Goal: Complete application form

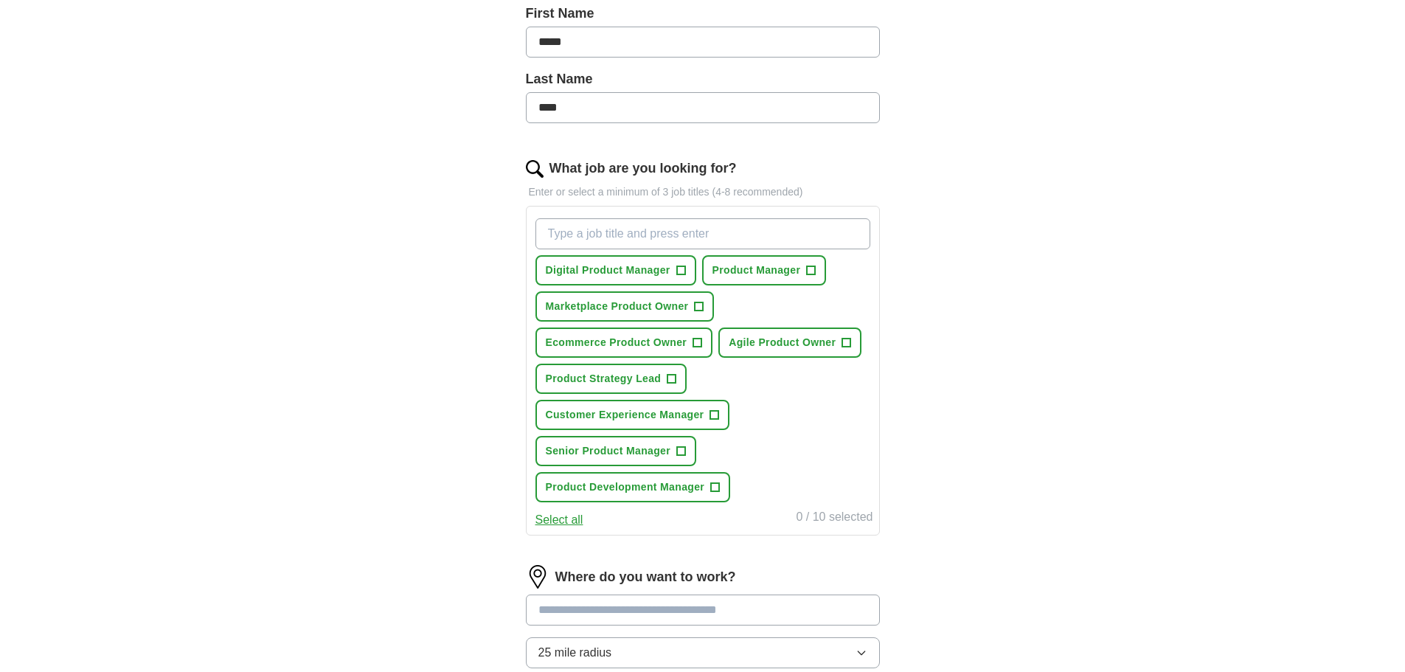
scroll to position [338, 0]
click at [616, 235] on input "What job are you looking for?" at bounding box center [702, 233] width 335 height 31
type input "product operations"
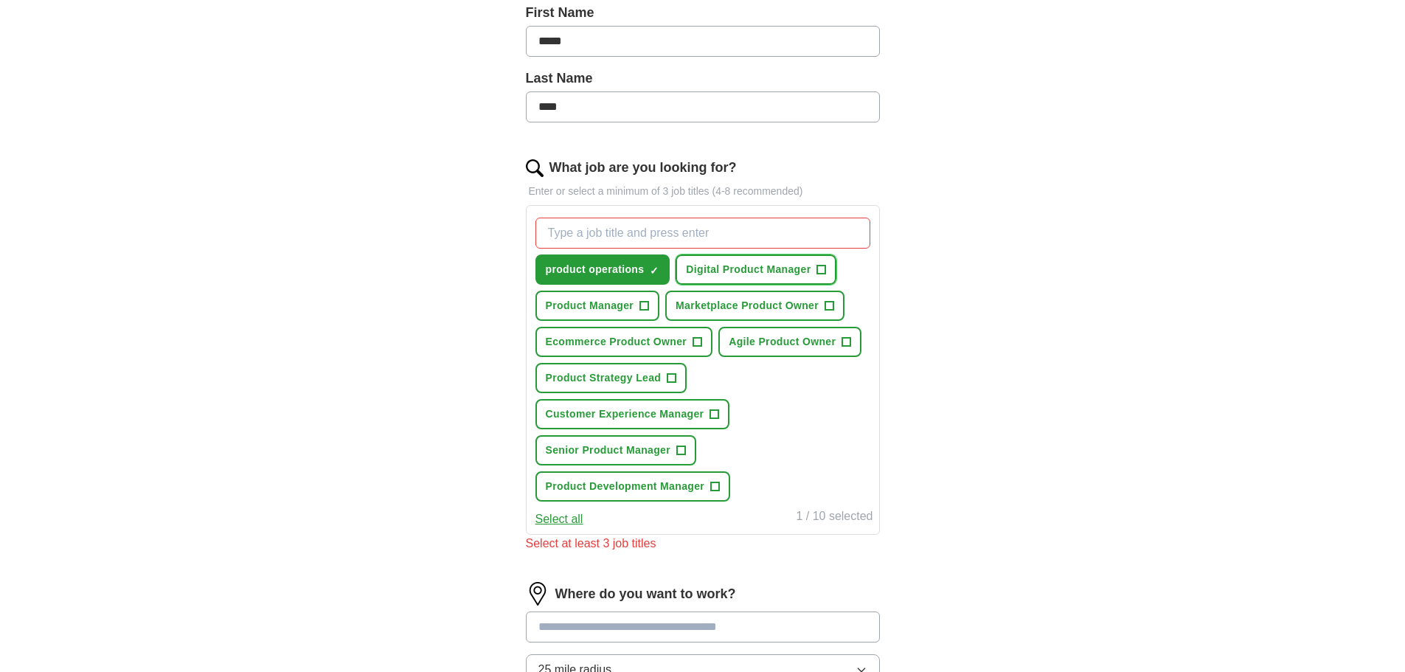
click at [820, 272] on span "+" at bounding box center [821, 270] width 9 height 12
click at [827, 305] on span "+" at bounding box center [829, 306] width 9 height 12
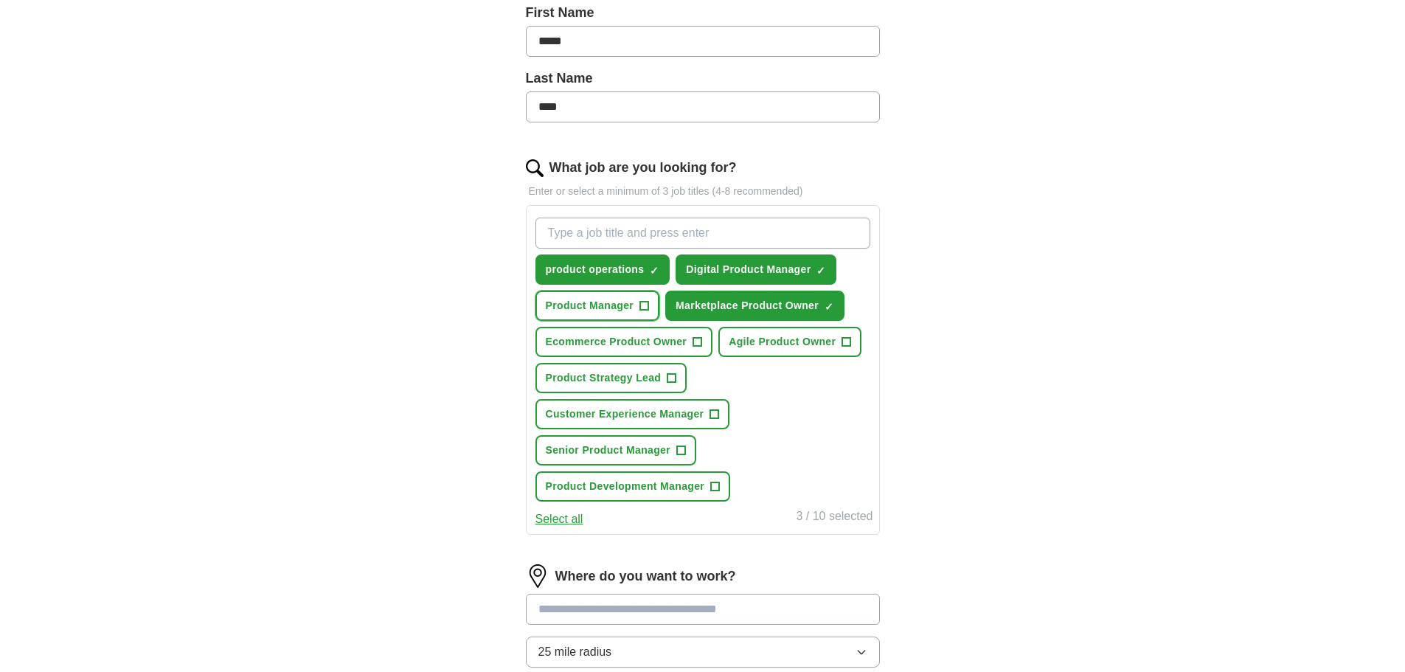
click at [646, 305] on span "+" at bounding box center [644, 306] width 9 height 12
click at [716, 417] on span "+" at bounding box center [714, 415] width 9 height 12
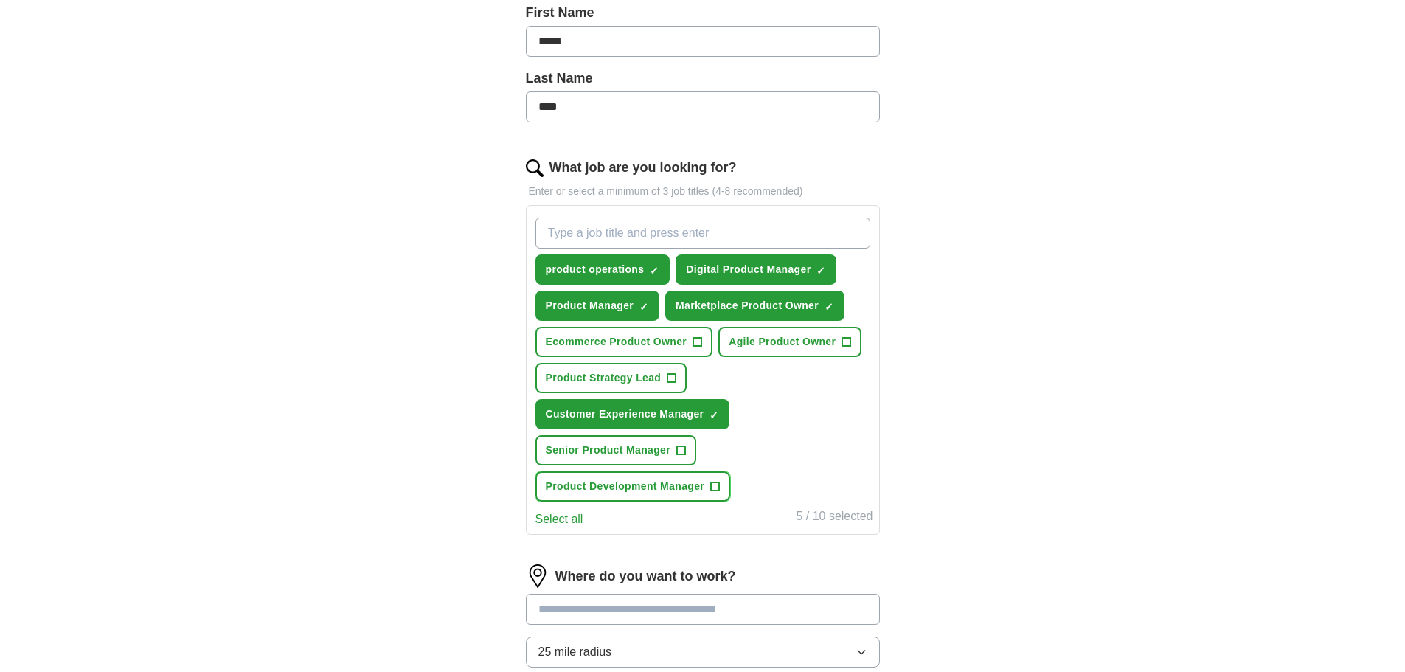
click at [711, 491] on span "+" at bounding box center [715, 487] width 9 height 12
click at [618, 236] on input "What job are you looking for?" at bounding box center [702, 233] width 335 height 31
click at [0, 0] on span "×" at bounding box center [0, 0] width 0 height 0
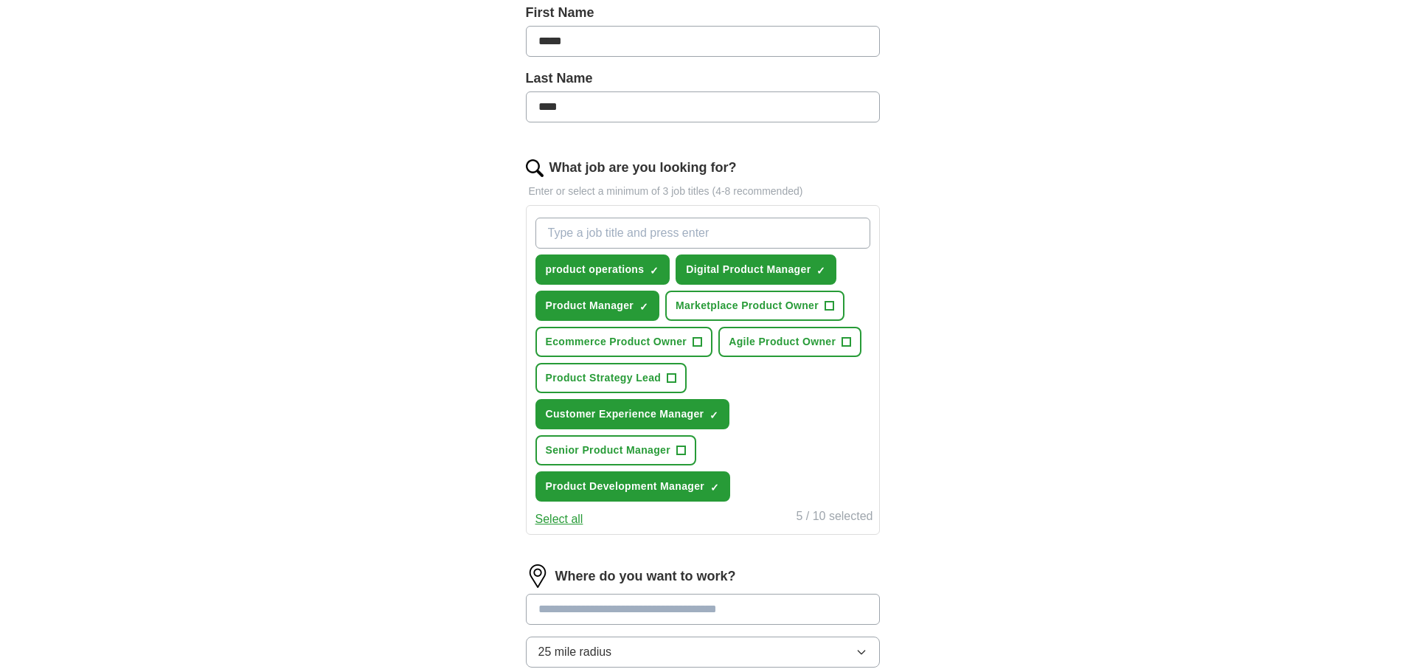
click at [723, 218] on input "What job are you looking for?" at bounding box center [702, 233] width 335 height 31
type input "Ecommerce Product Manager"
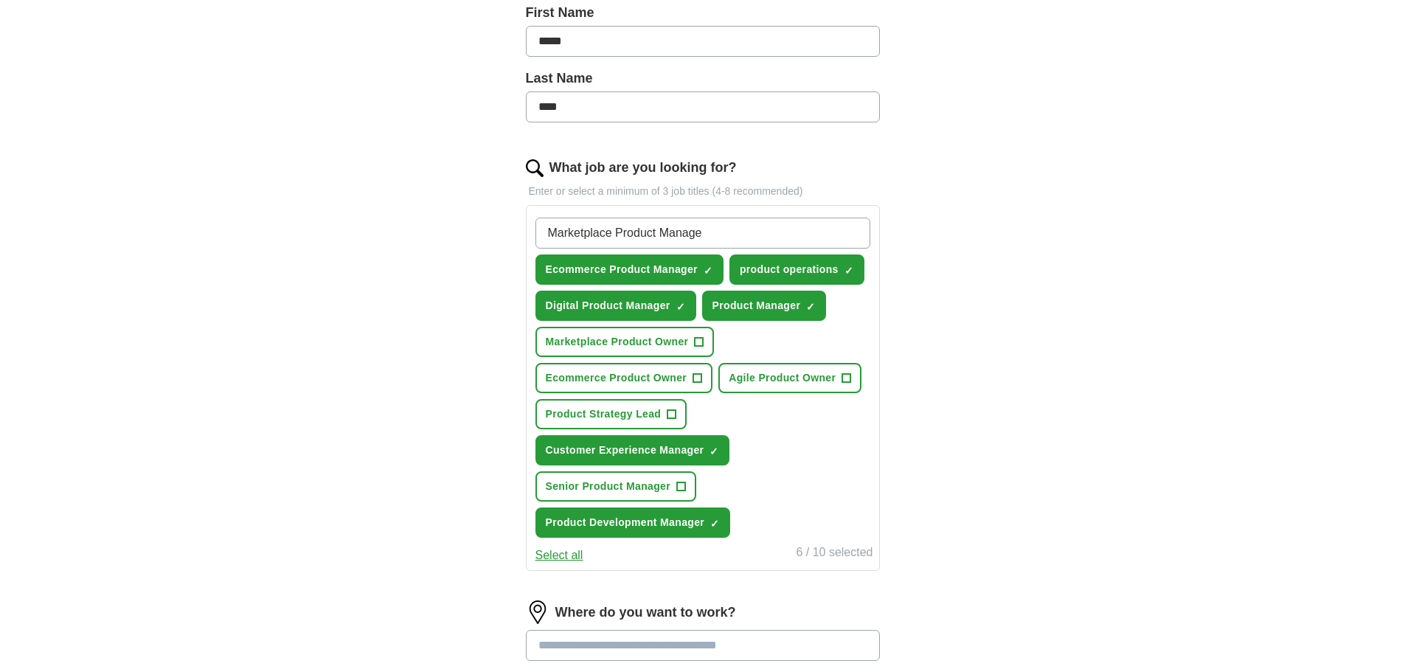
type input "Marketplace Product Manager"
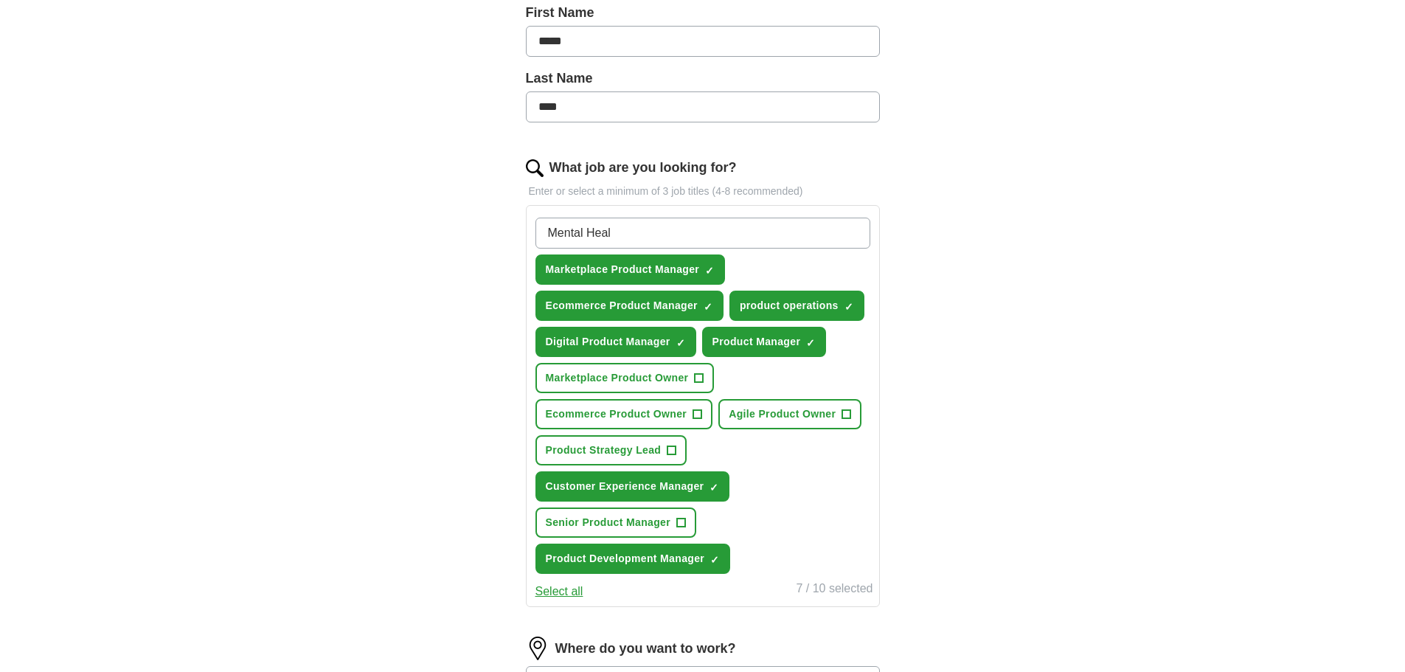
type input "Mental Healt"
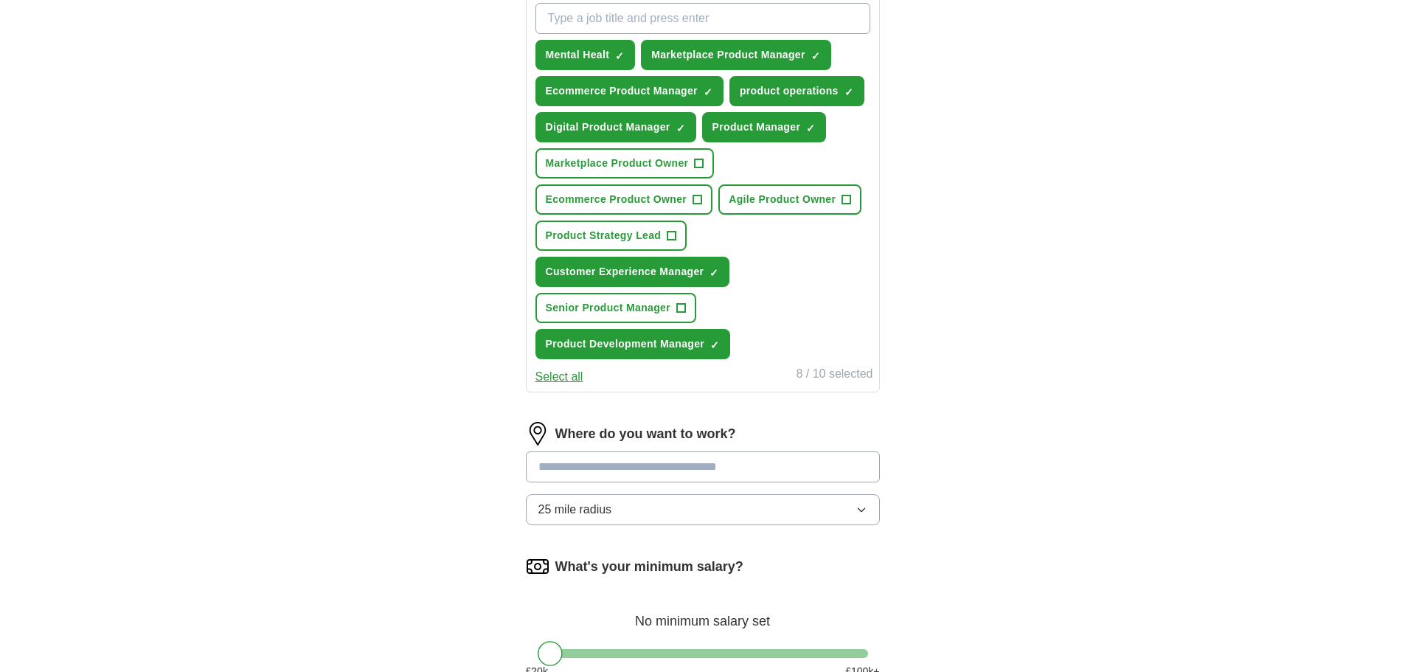
scroll to position [553, 0]
click at [695, 468] on input at bounding box center [703, 466] width 354 height 31
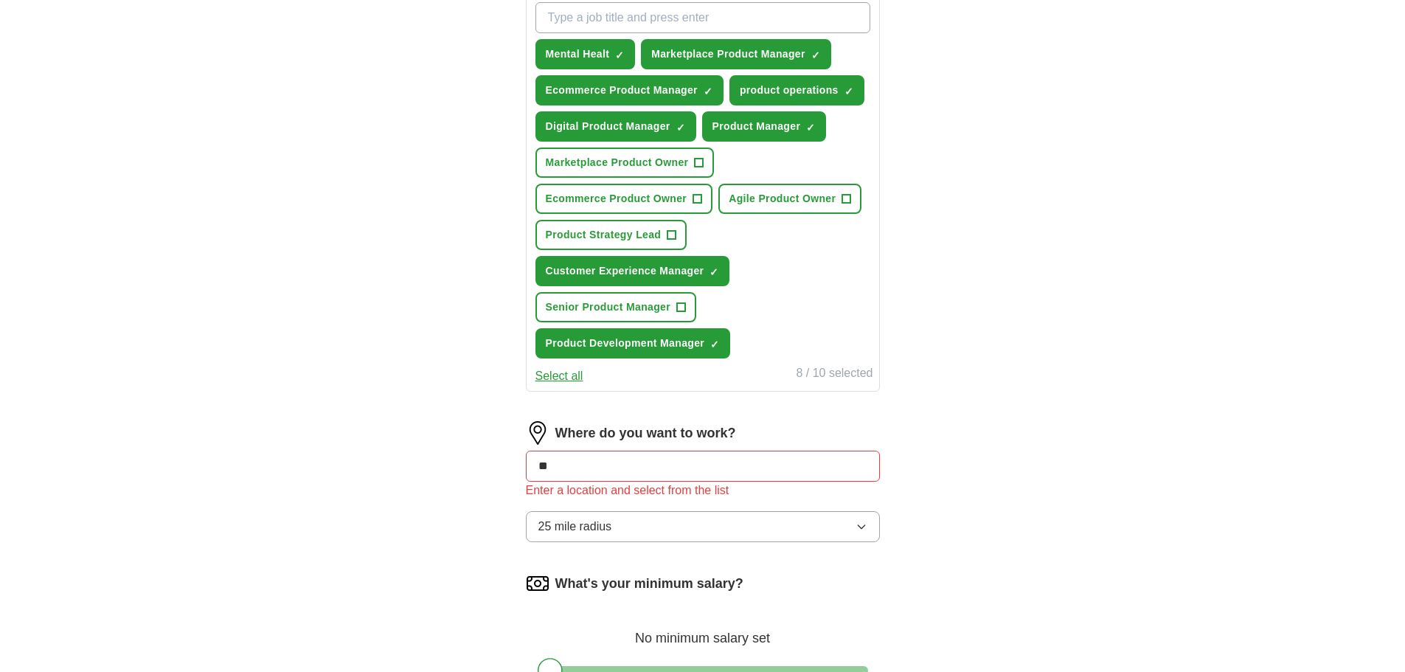
type input "*"
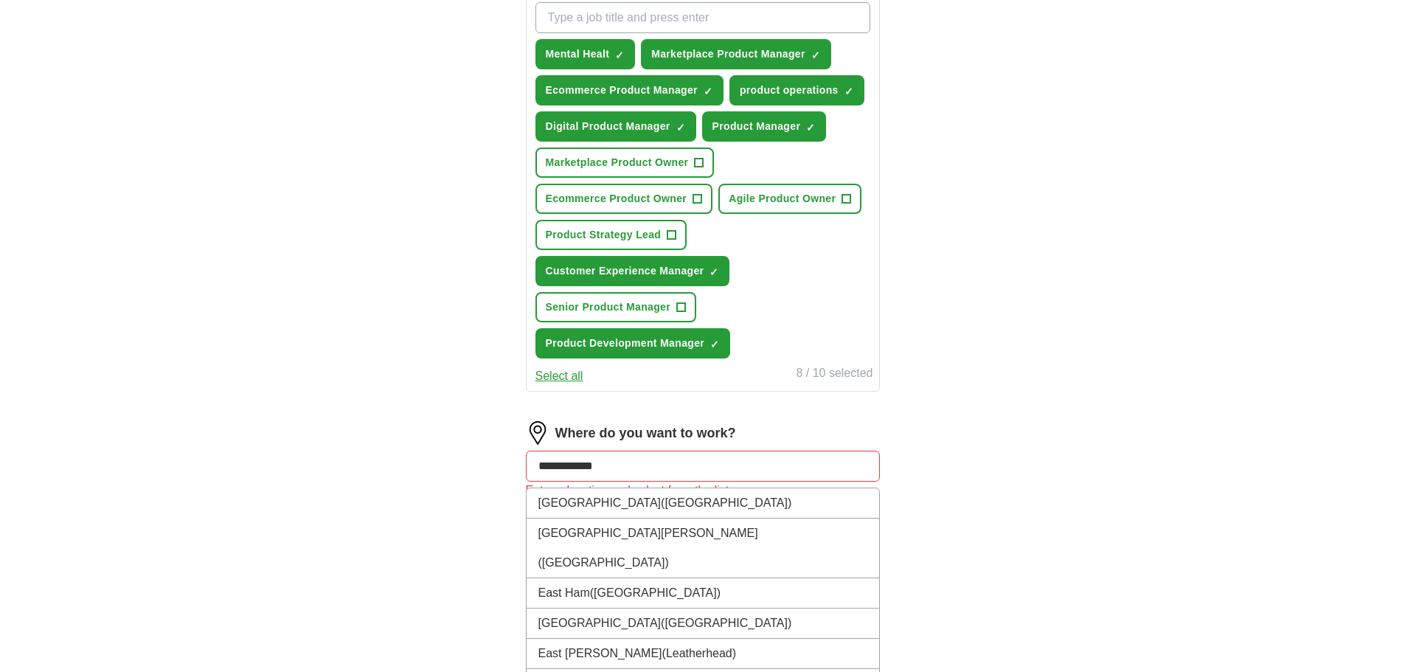
type input "**********"
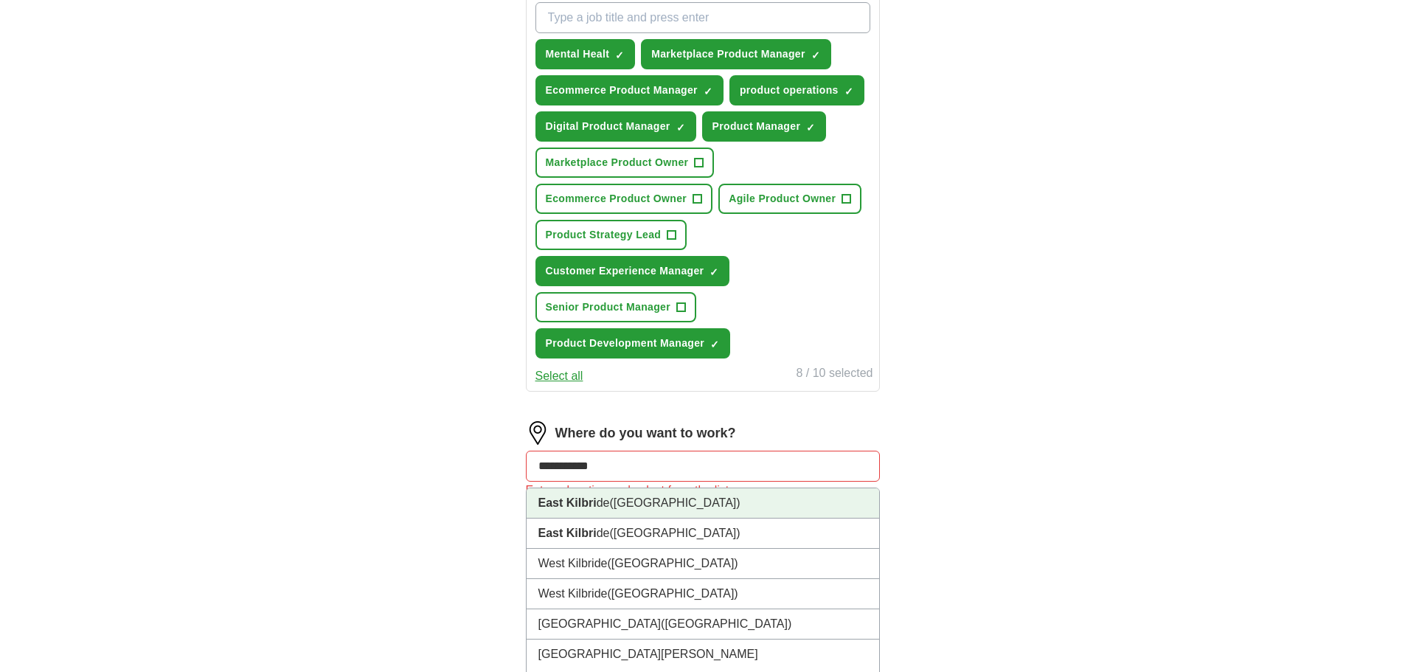
click at [684, 507] on span "([GEOGRAPHIC_DATA])" at bounding box center [674, 502] width 131 height 13
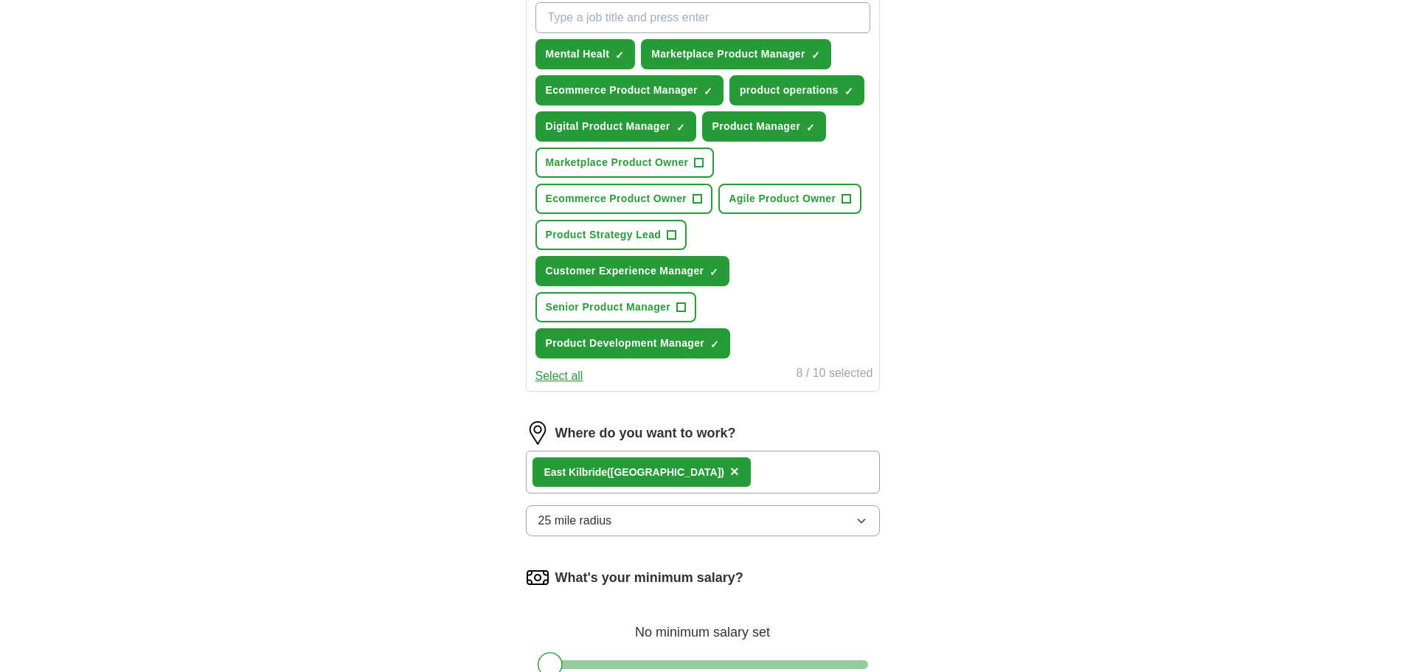
click at [676, 525] on button "25 mile radius" at bounding box center [703, 520] width 354 height 31
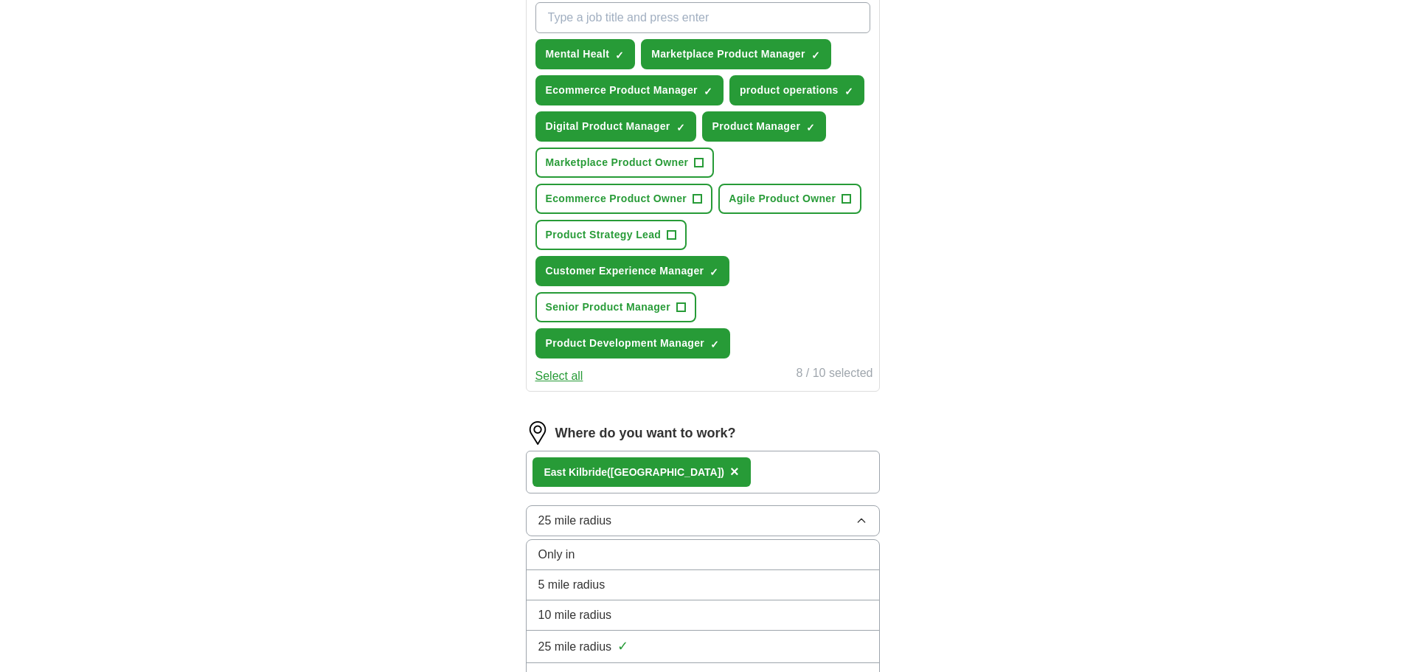
click at [640, 610] on div "10 mile radius" at bounding box center [702, 615] width 329 height 18
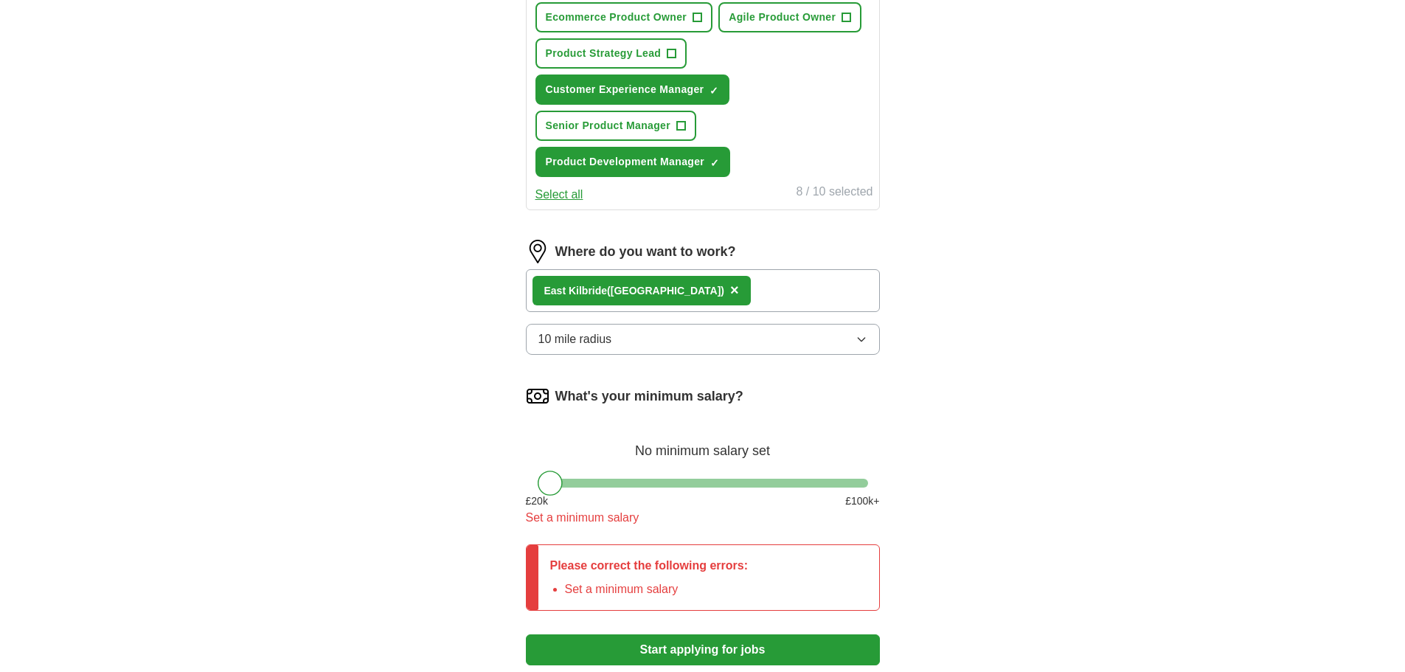
scroll to position [760, 0]
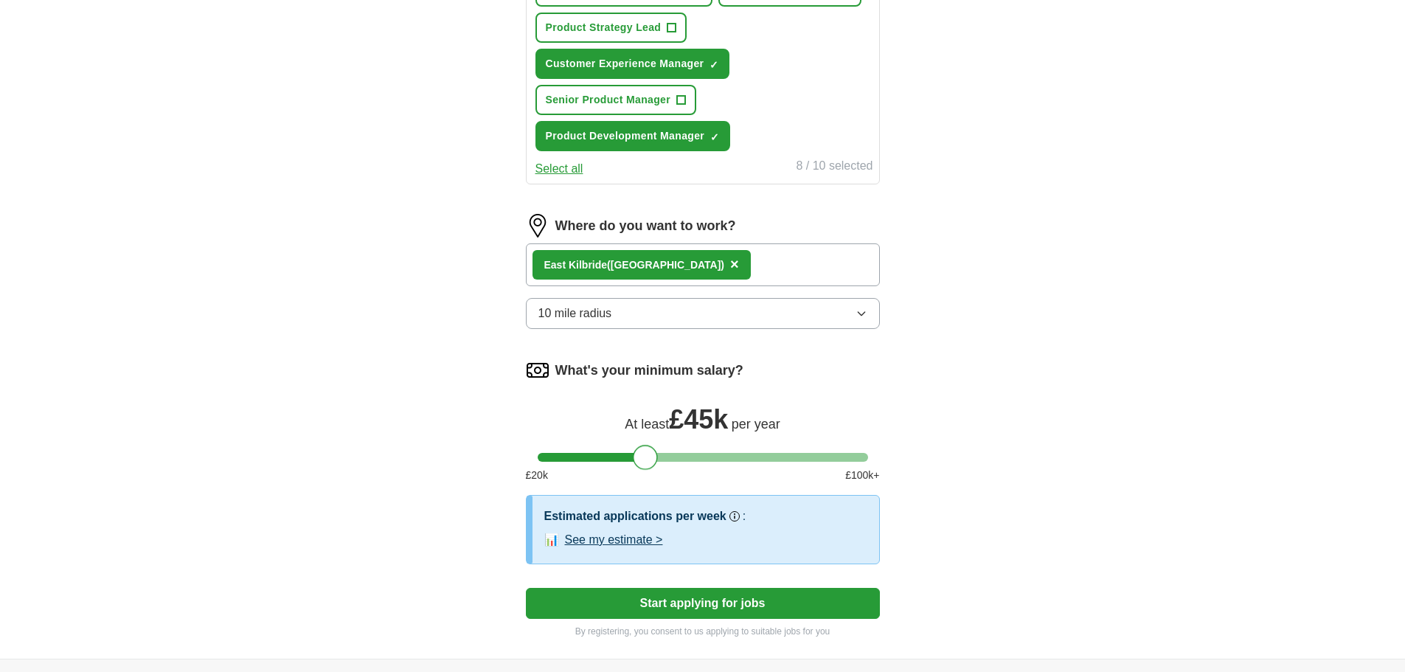
click at [645, 454] on div at bounding box center [703, 457] width 330 height 9
click at [704, 447] on div "What's your minimum salary? At least £ 45k per year £ 20 k £ 100 k+" at bounding box center [703, 426] width 354 height 136
click at [681, 456] on div at bounding box center [703, 457] width 330 height 9
click at [699, 452] on div "What's your minimum salary? At least £ 54k per year £ 20 k £ 100 k+" at bounding box center [703, 426] width 354 height 136
click at [699, 456] on div at bounding box center [703, 457] width 330 height 9
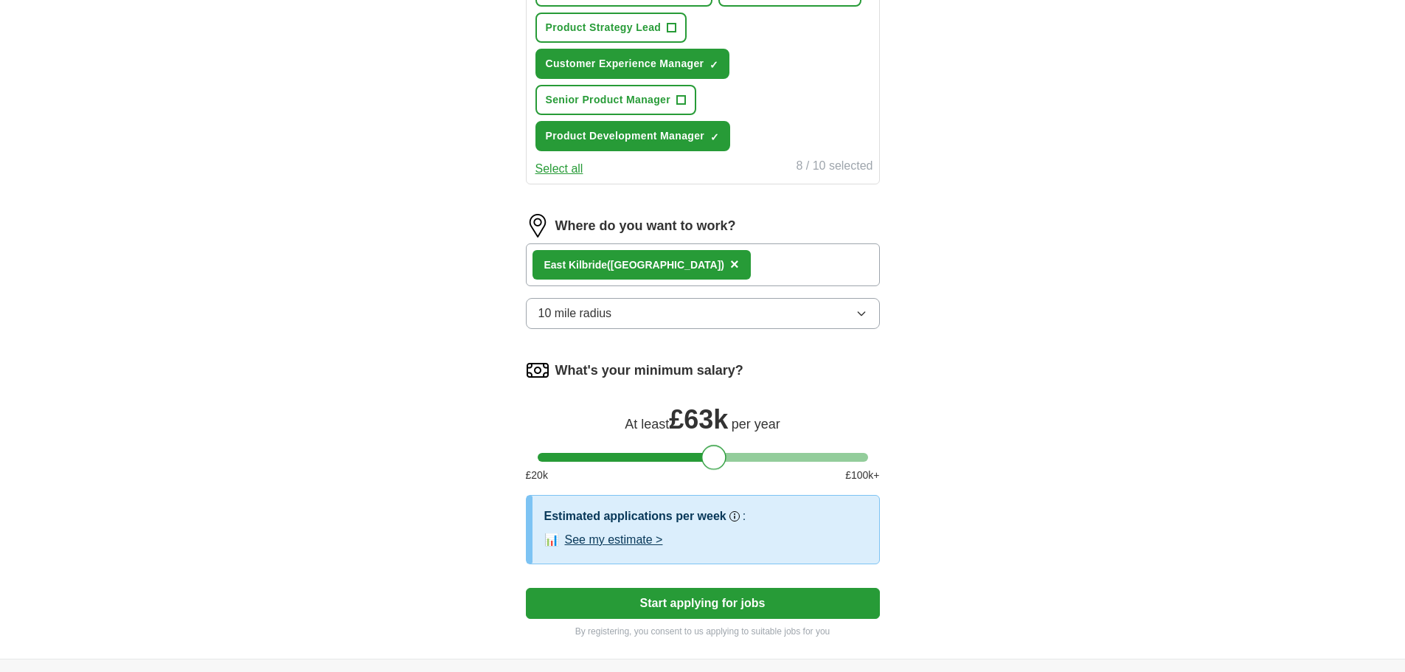
click at [715, 457] on div at bounding box center [703, 457] width 330 height 9
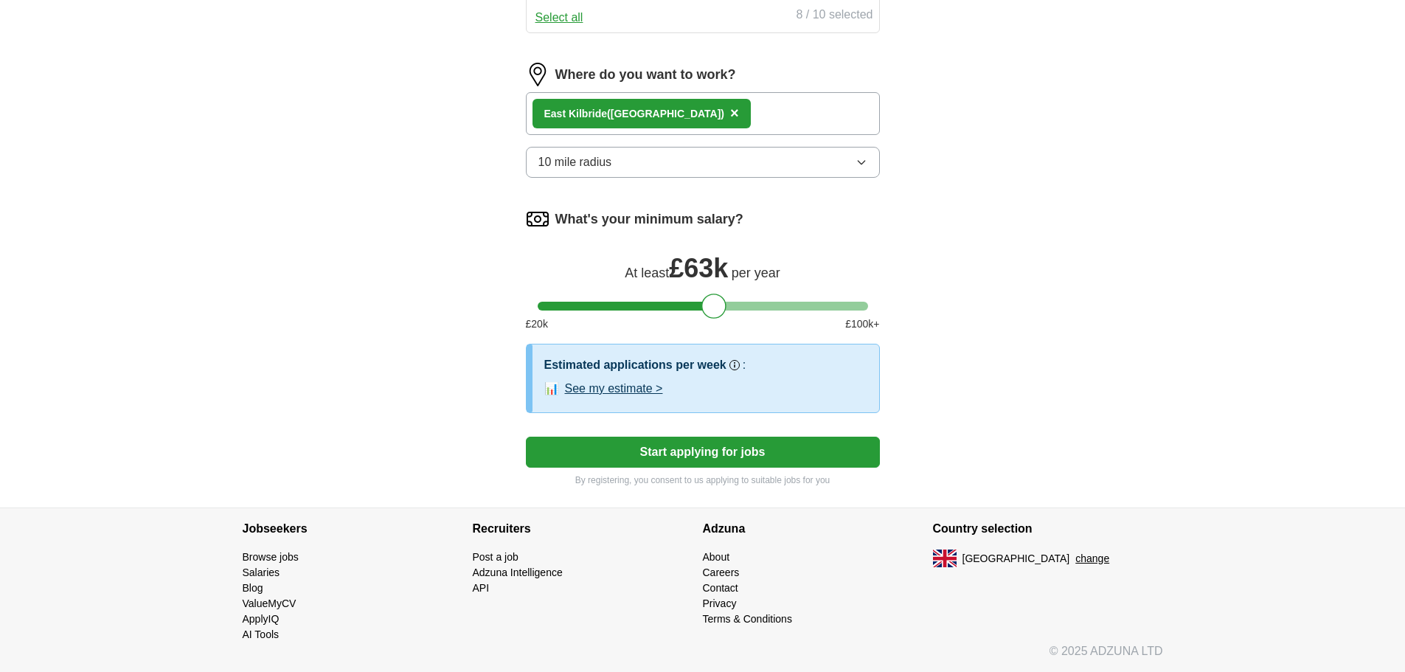
click at [723, 453] on button "Start applying for jobs" at bounding box center [703, 452] width 354 height 31
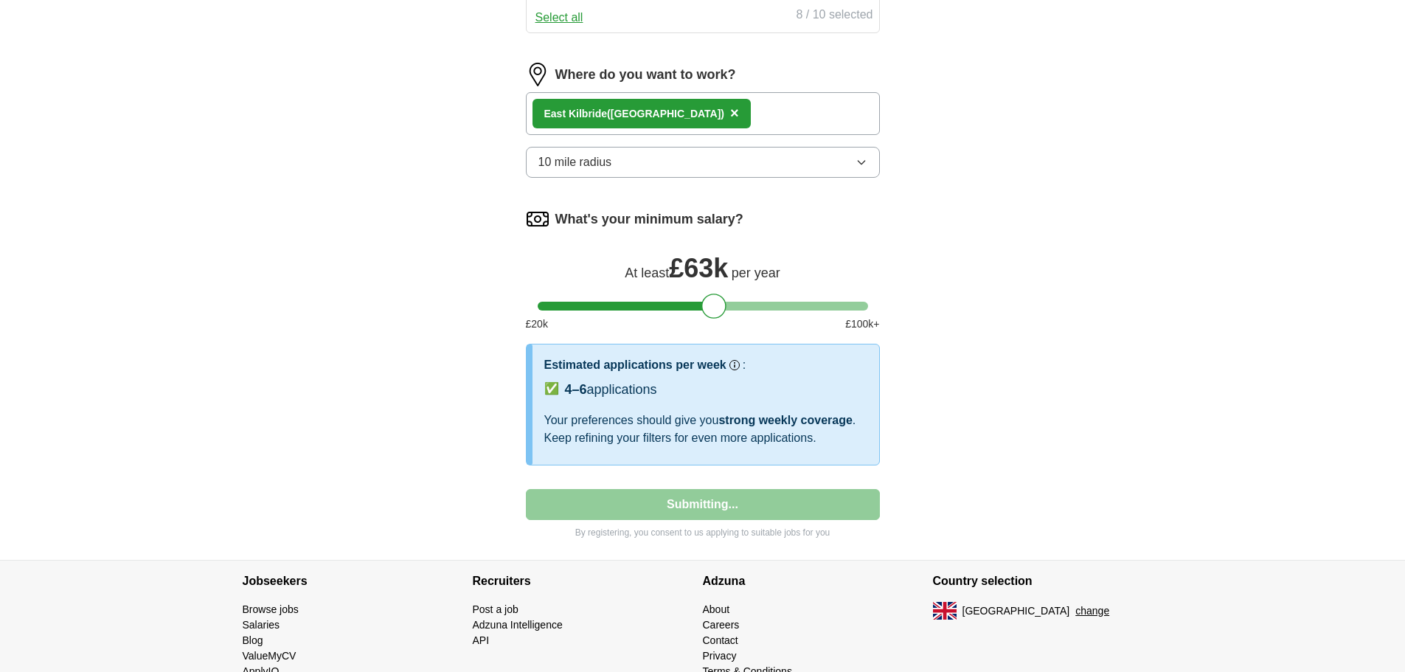
select select "**"
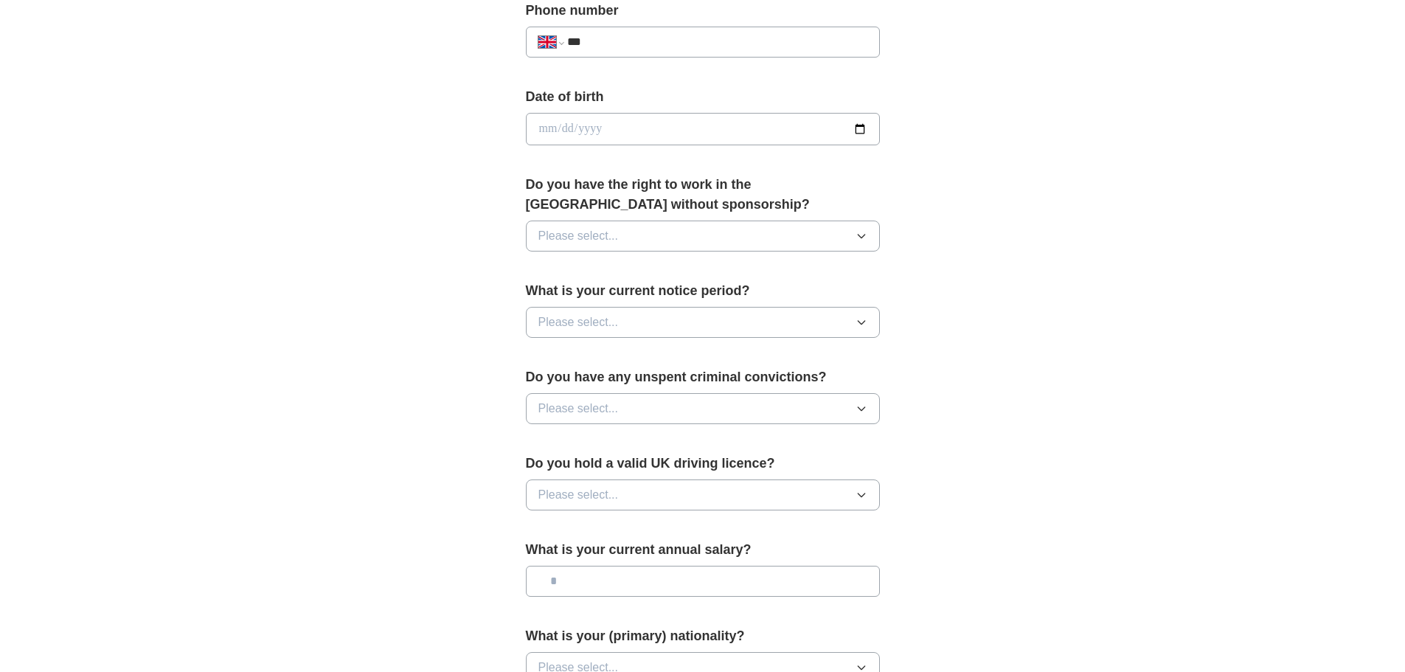
scroll to position [597, 0]
click at [748, 246] on button "Please select..." at bounding box center [703, 235] width 354 height 31
click at [600, 277] on div "Yes" at bounding box center [702, 269] width 329 height 18
click at [600, 327] on span "Please select..." at bounding box center [578, 322] width 80 height 18
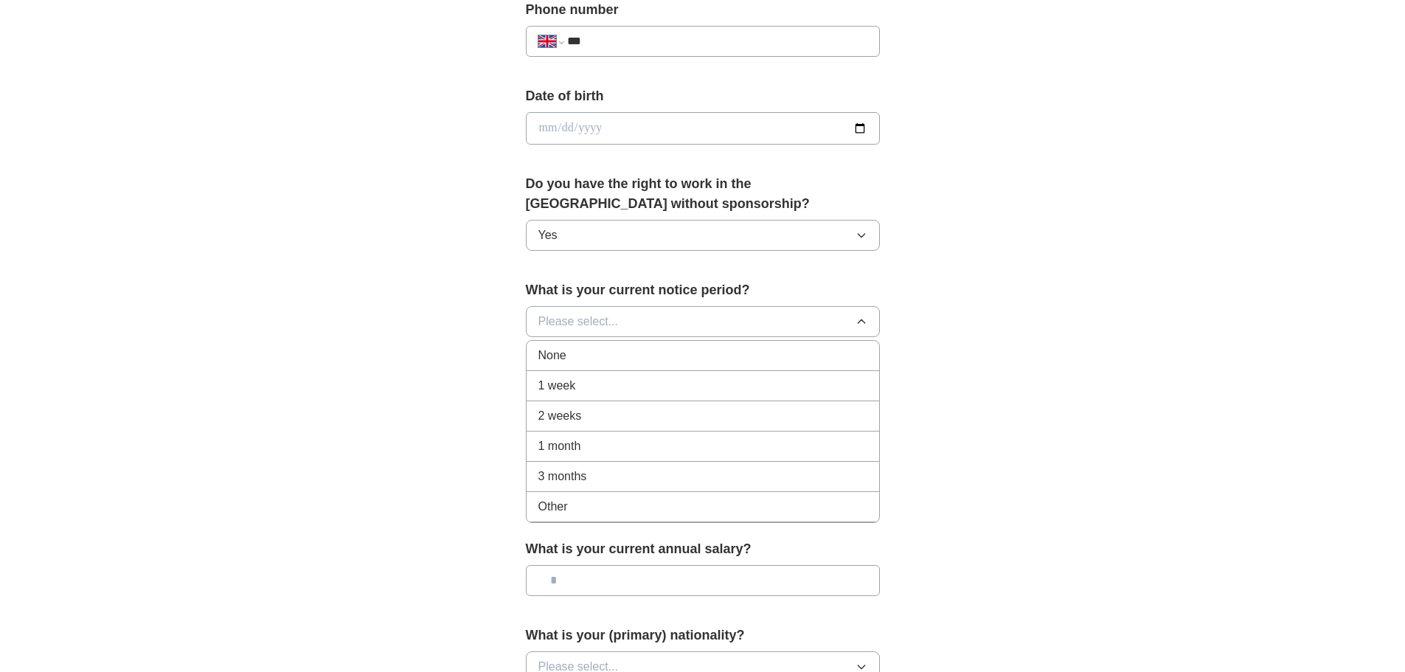
click at [577, 360] on div "None" at bounding box center [702, 356] width 329 height 18
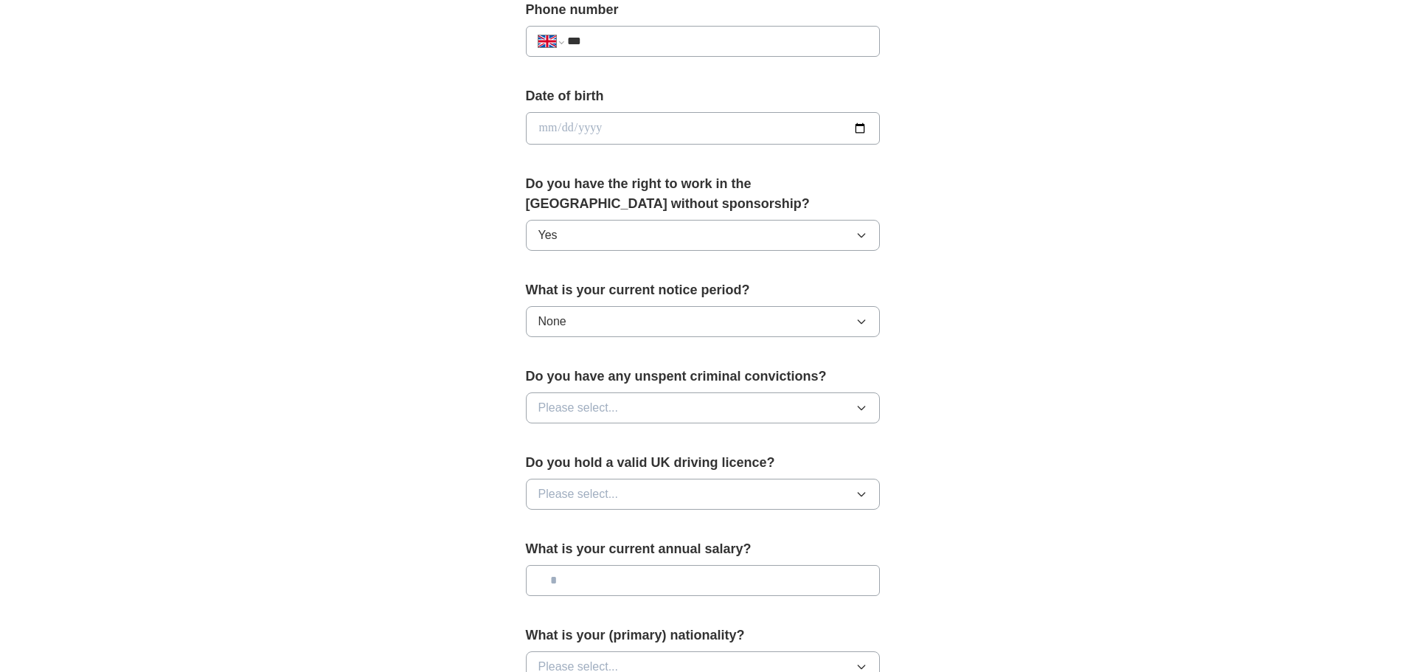
click at [586, 407] on span "Please select..." at bounding box center [578, 408] width 80 height 18
click at [566, 475] on div "No" at bounding box center [702, 472] width 329 height 18
click at [566, 499] on span "Please select..." at bounding box center [578, 494] width 80 height 18
click at [558, 533] on div "Yes" at bounding box center [702, 528] width 329 height 18
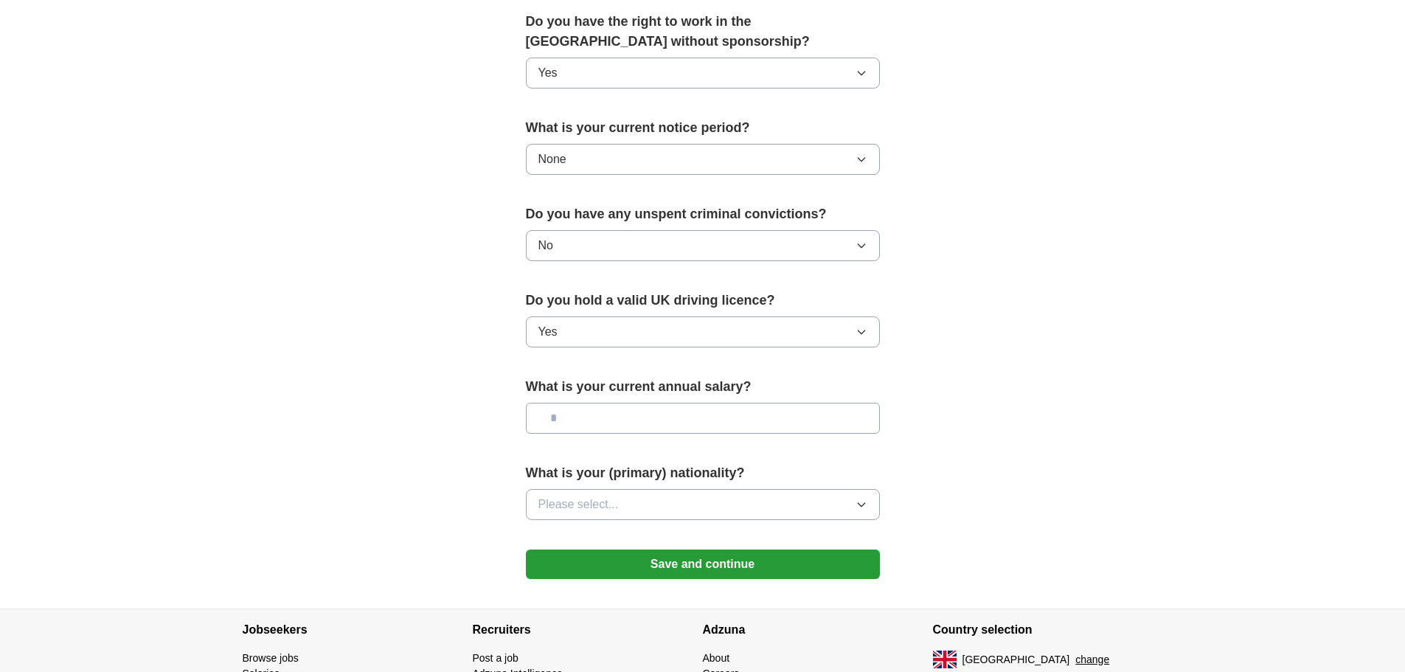
scroll to position [760, 0]
click at [598, 509] on span "Please select..." at bounding box center [578, 504] width 80 height 18
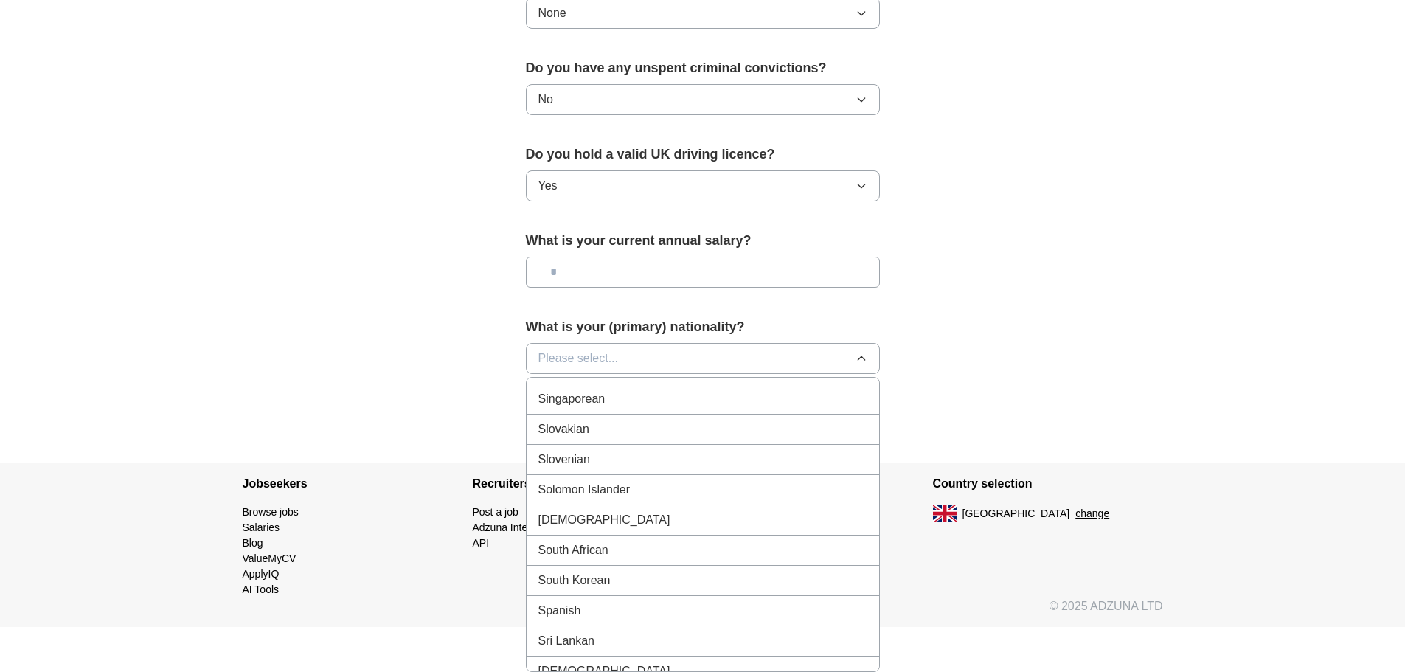
scroll to position [4772, 0]
click at [734, 542] on div "South African" at bounding box center [702, 550] width 329 height 18
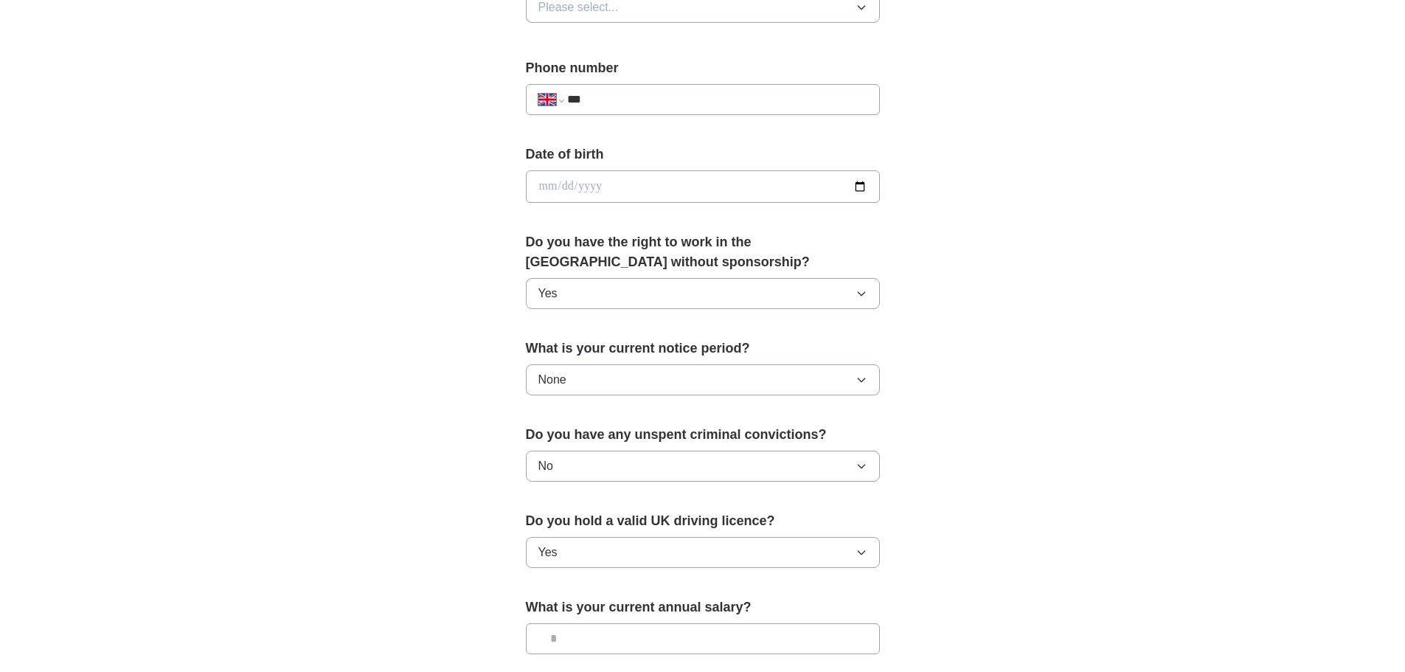
scroll to position [861, 0]
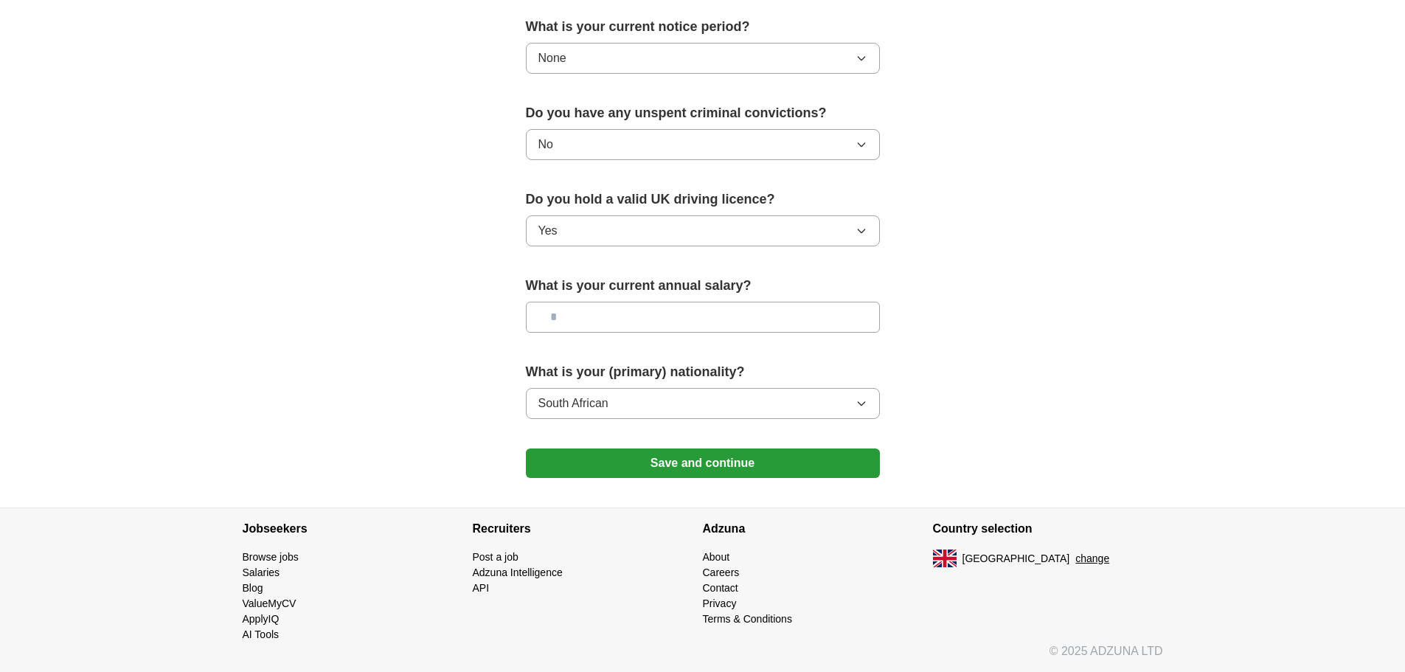
click at [749, 458] on button "Save and continue" at bounding box center [703, 462] width 354 height 29
